Goal: Find specific page/section

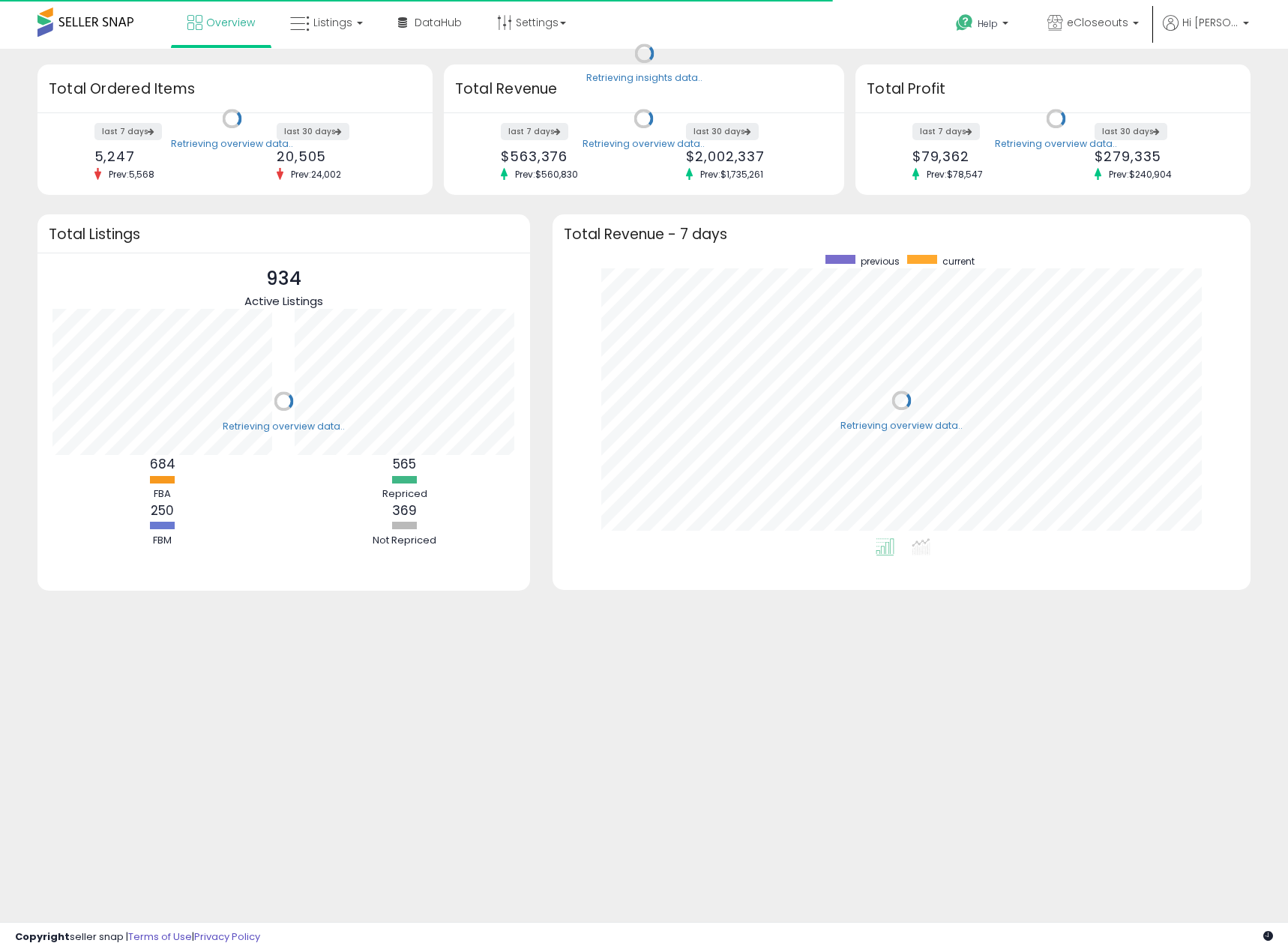
scroll to position [284, 668]
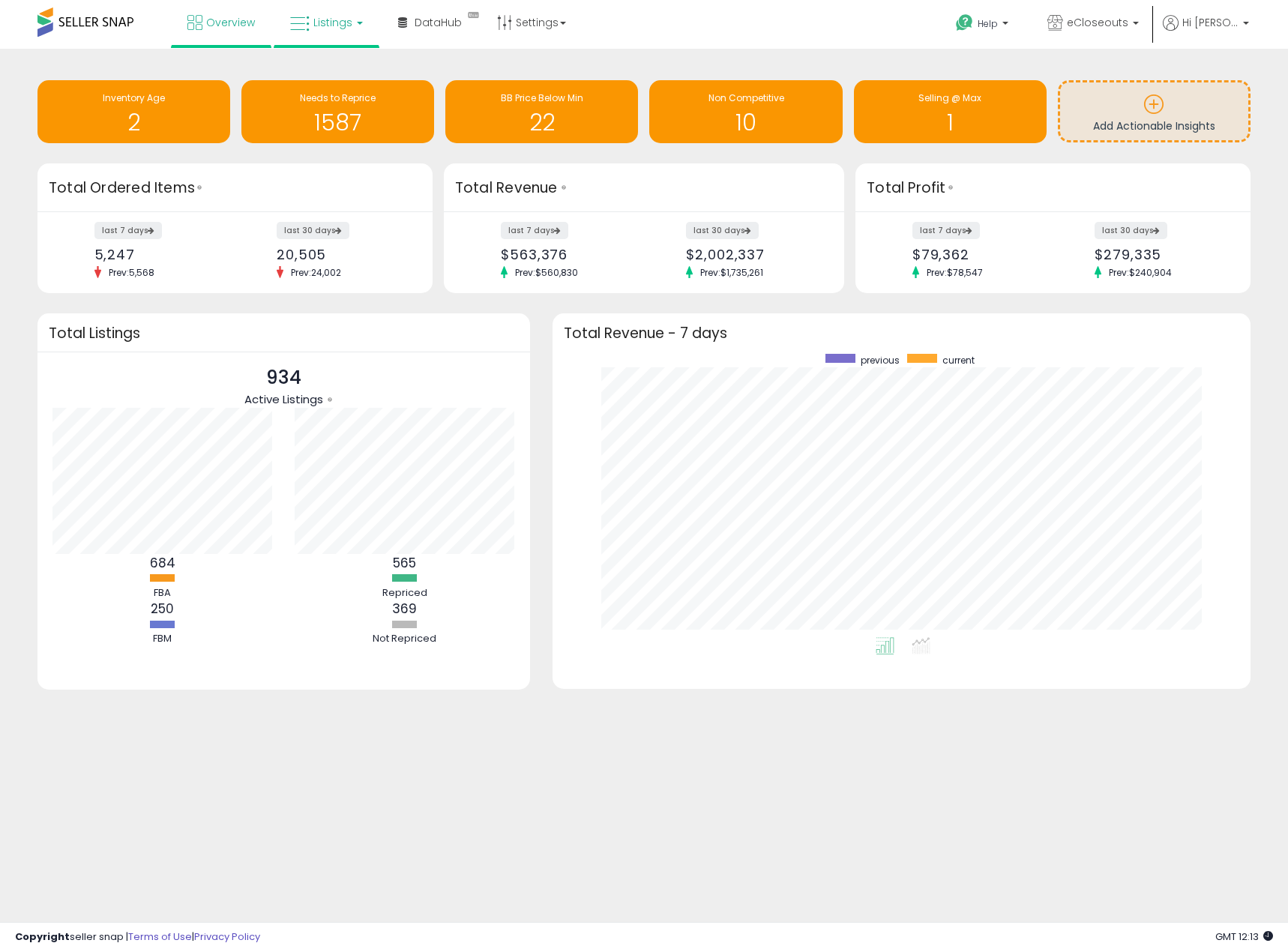
drag, startPoint x: 339, startPoint y: 13, endPoint x: 327, endPoint y: 22, distance: 15.0
click at [339, 13] on link "Listings" at bounding box center [327, 22] width 95 height 45
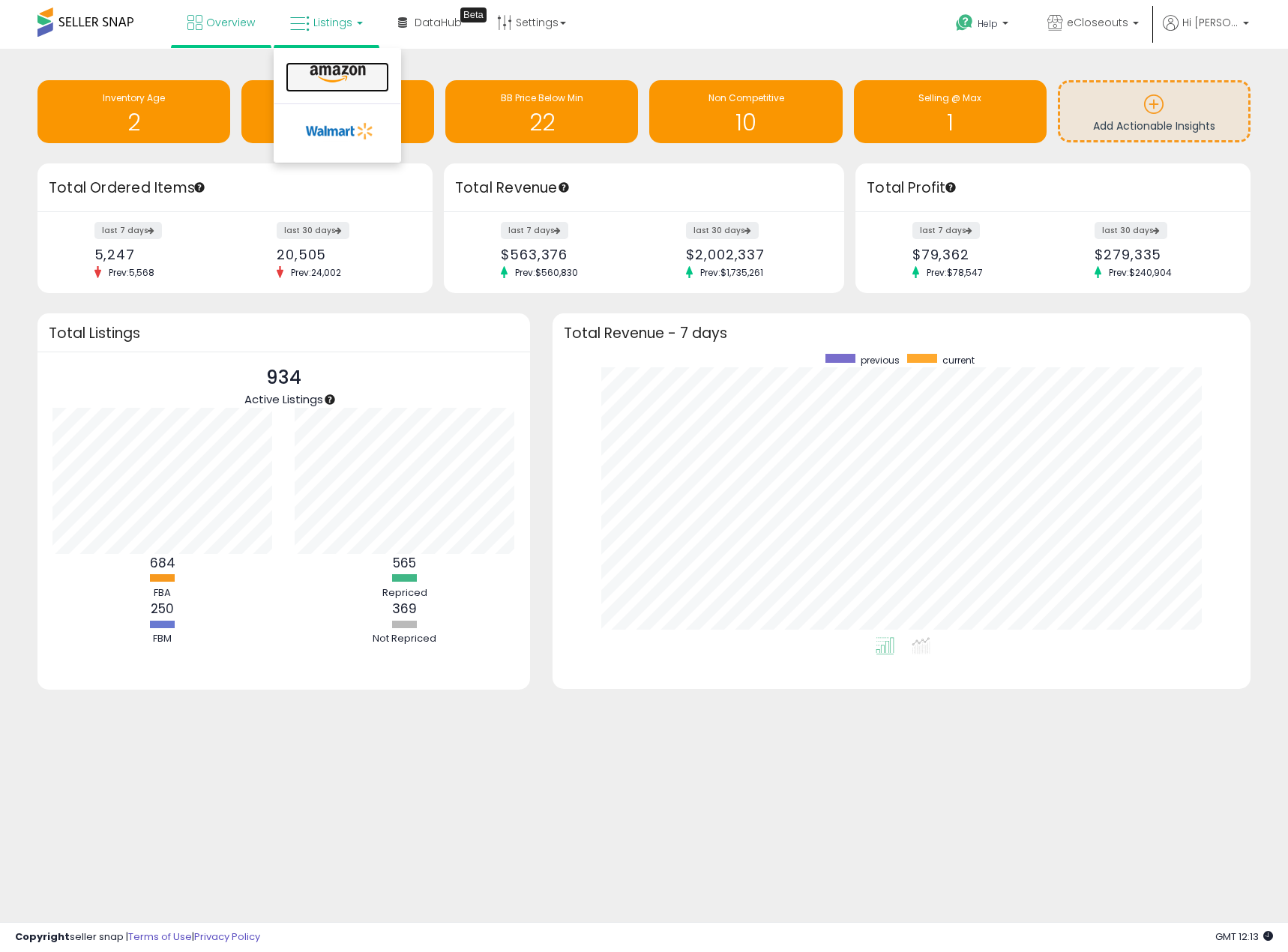
click at [342, 69] on icon at bounding box center [337, 74] width 65 height 20
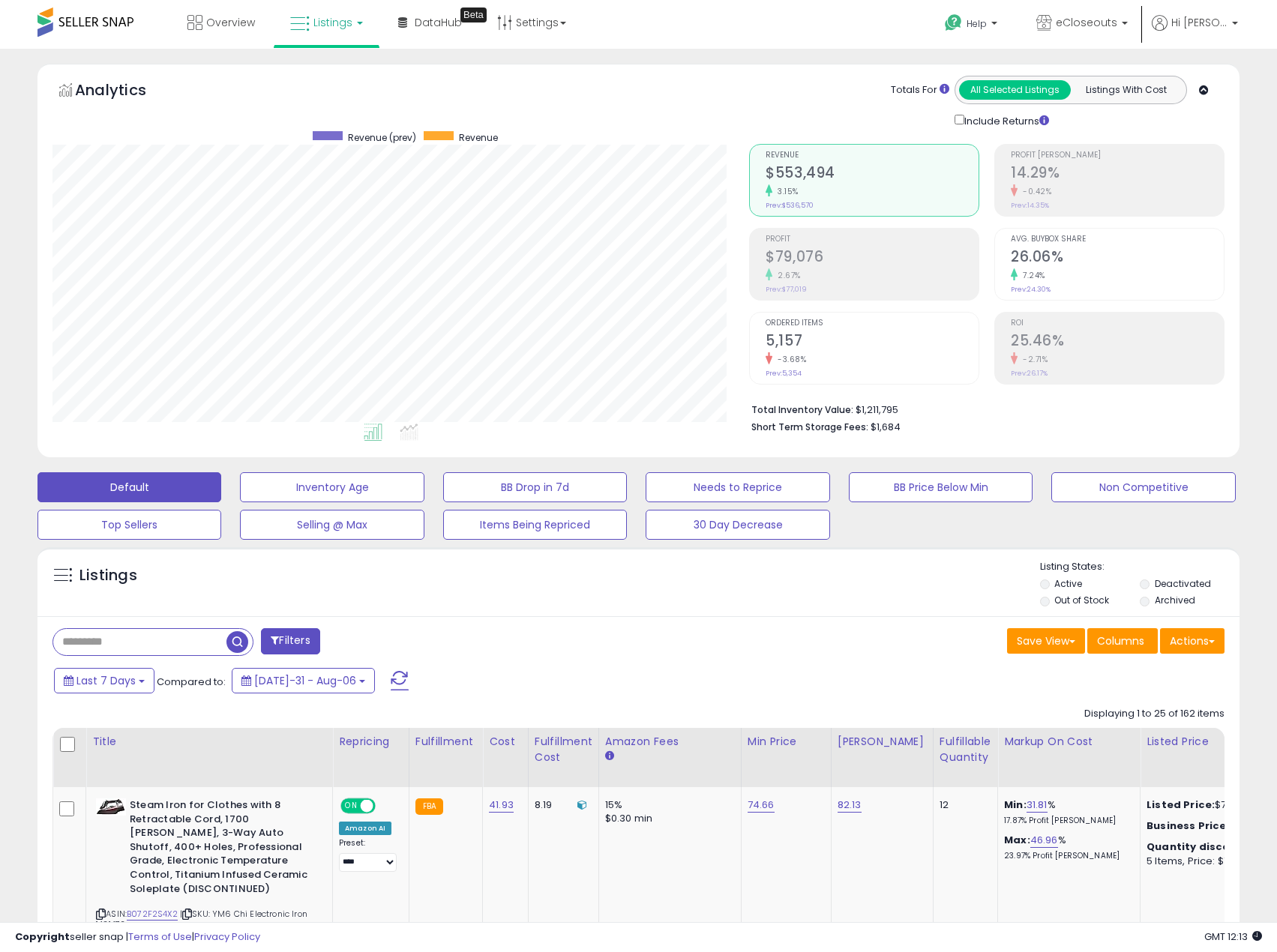
scroll to position [308, 697]
